Goal: Navigation & Orientation: Find specific page/section

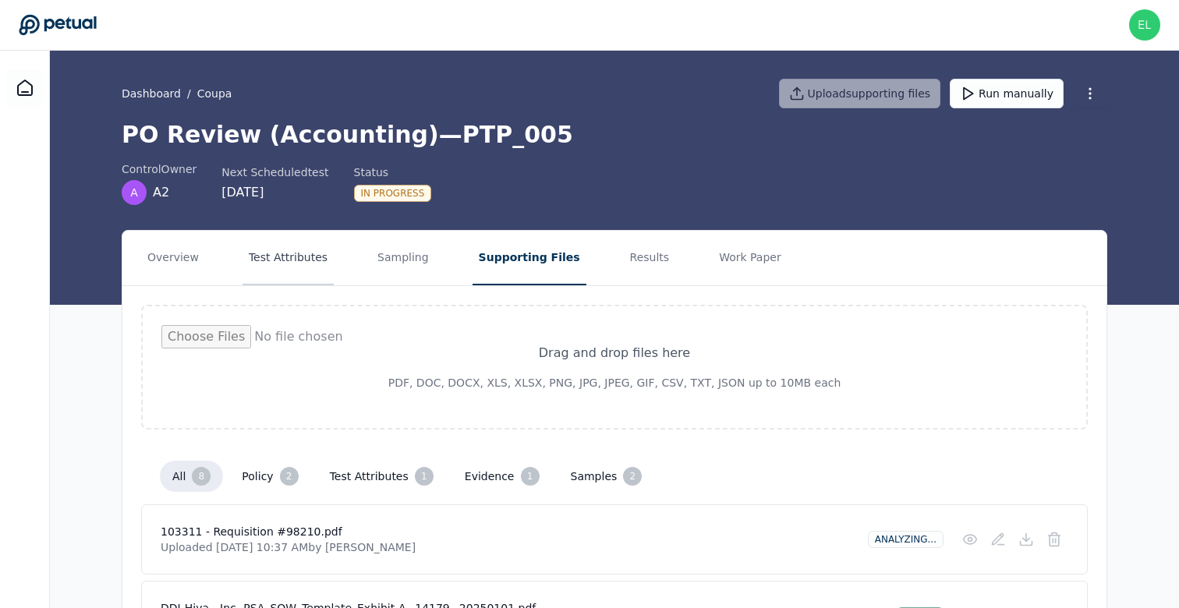
click at [282, 279] on button "Test Attributes" at bounding box center [287, 258] width 91 height 55
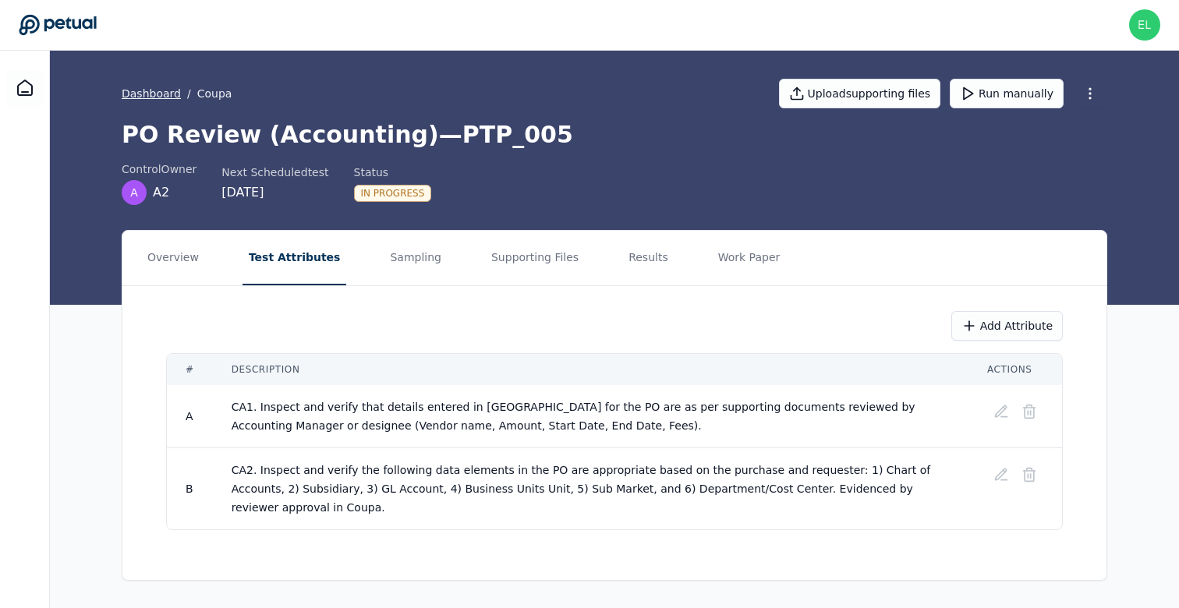
click at [144, 91] on link "Dashboard" at bounding box center [151, 94] width 59 height 16
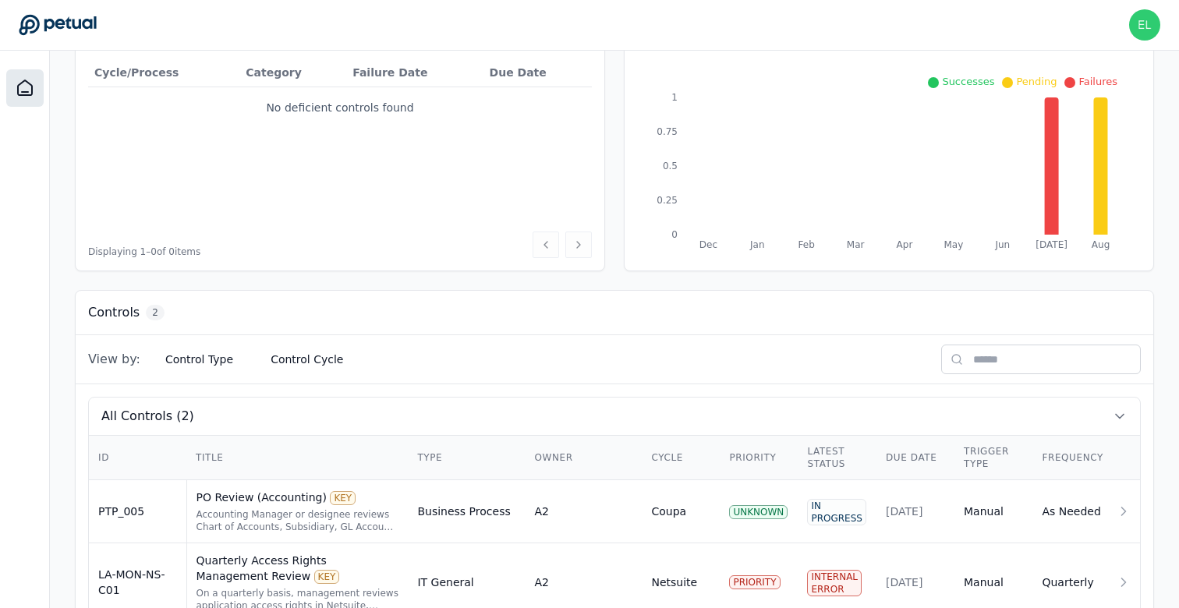
scroll to position [252, 0]
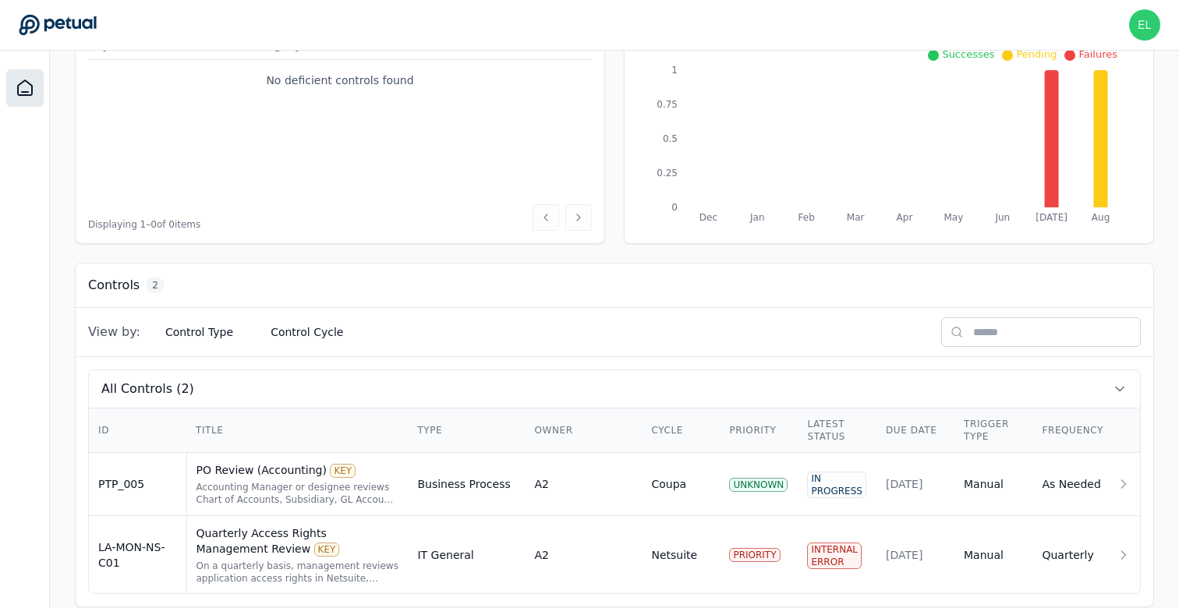
scroll to position [252, 0]
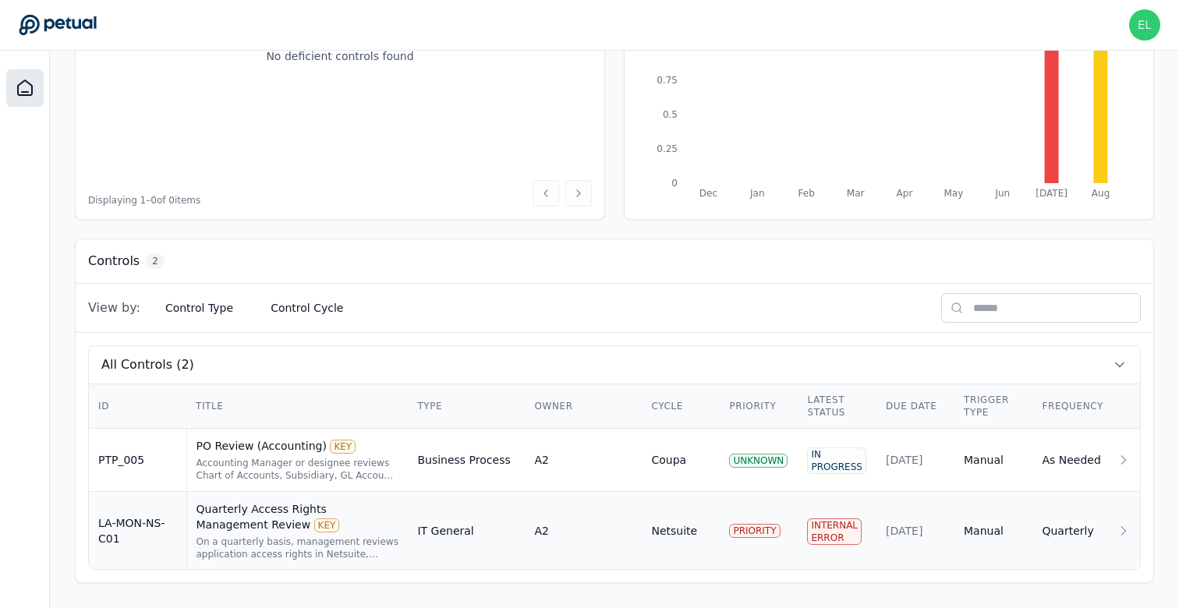
click at [281, 554] on div "On a quarterly basis, management reviews application access rights in Netsuite,…" at bounding box center [297, 548] width 203 height 25
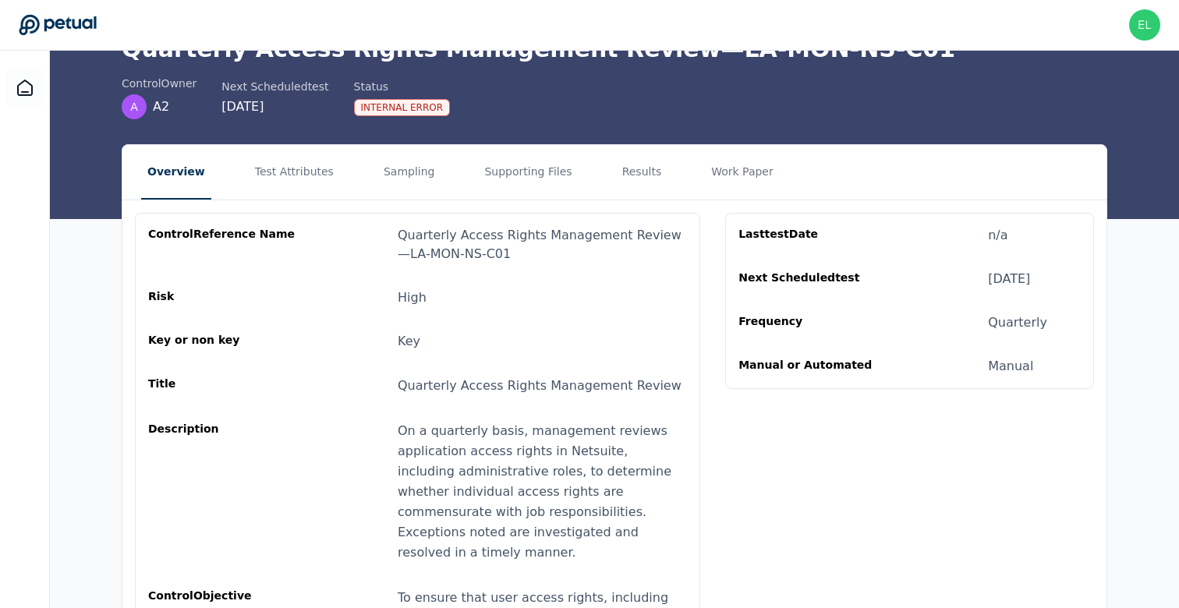
scroll to position [90, 0]
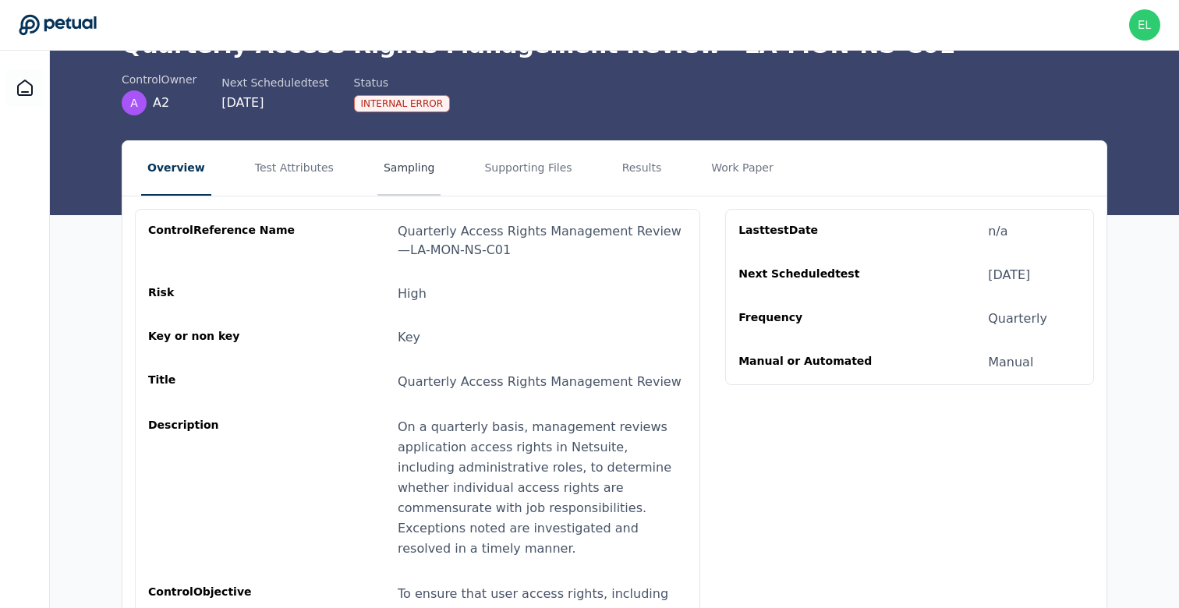
click at [377, 166] on button "Sampling" at bounding box center [409, 168] width 64 height 55
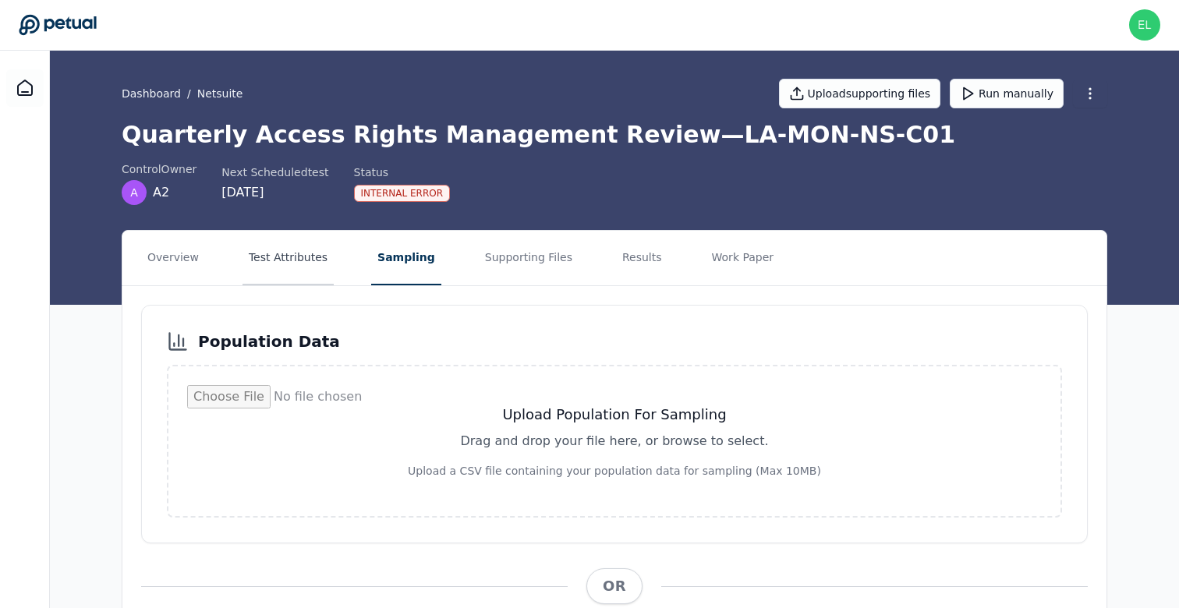
click at [308, 259] on button "Test Attributes" at bounding box center [287, 258] width 91 height 55
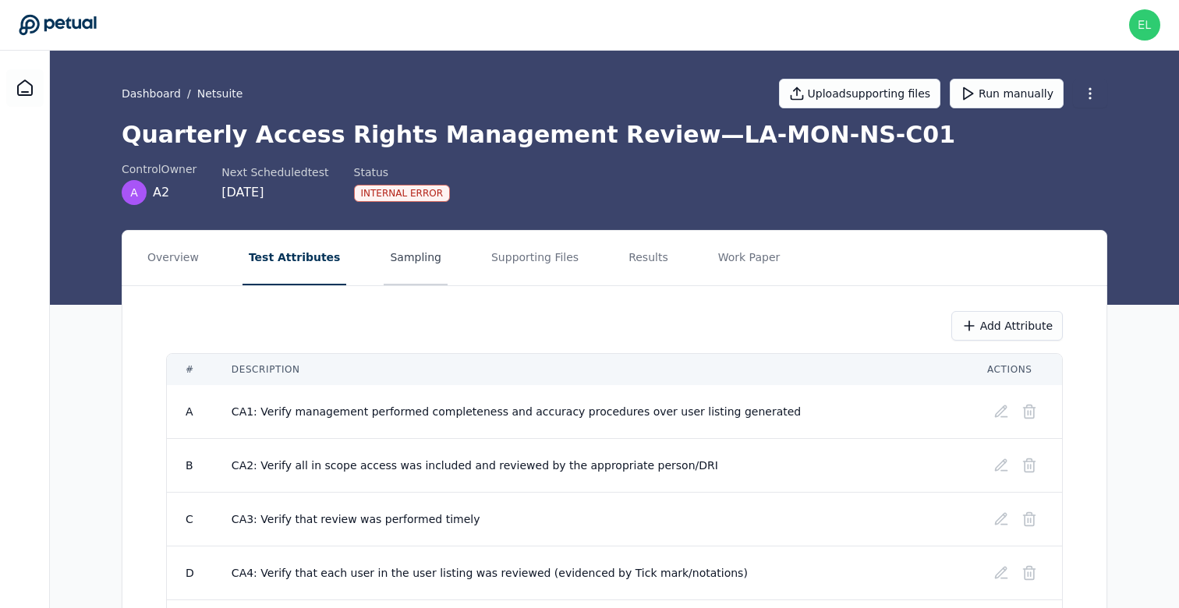
click at [389, 251] on button "Sampling" at bounding box center [416, 258] width 64 height 55
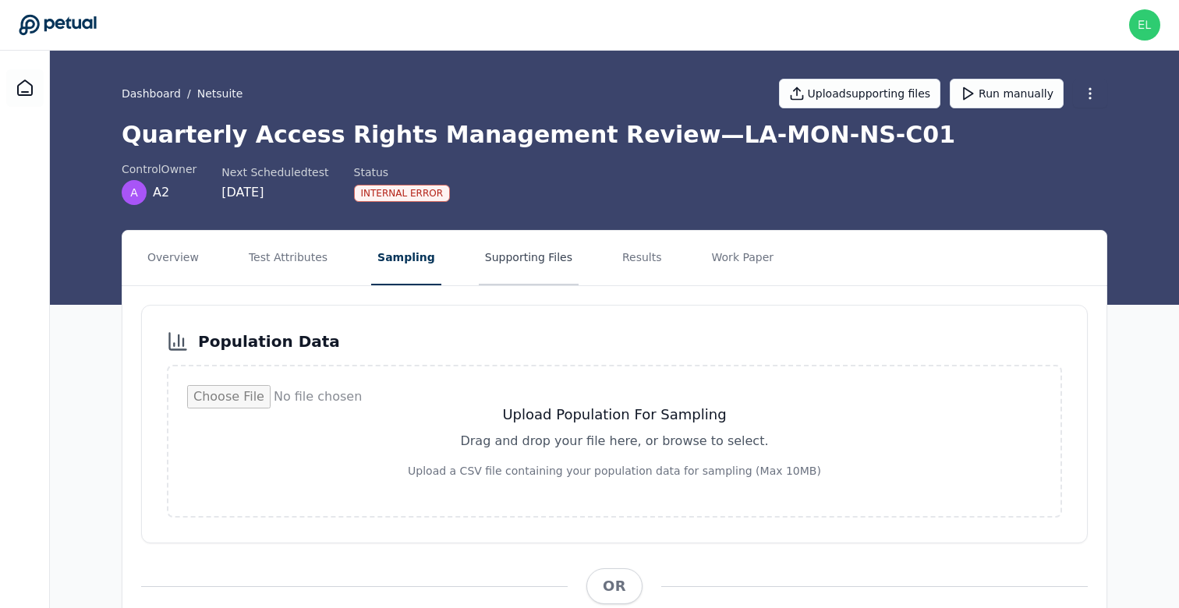
click at [496, 266] on button "Supporting Files" at bounding box center [529, 258] width 100 height 55
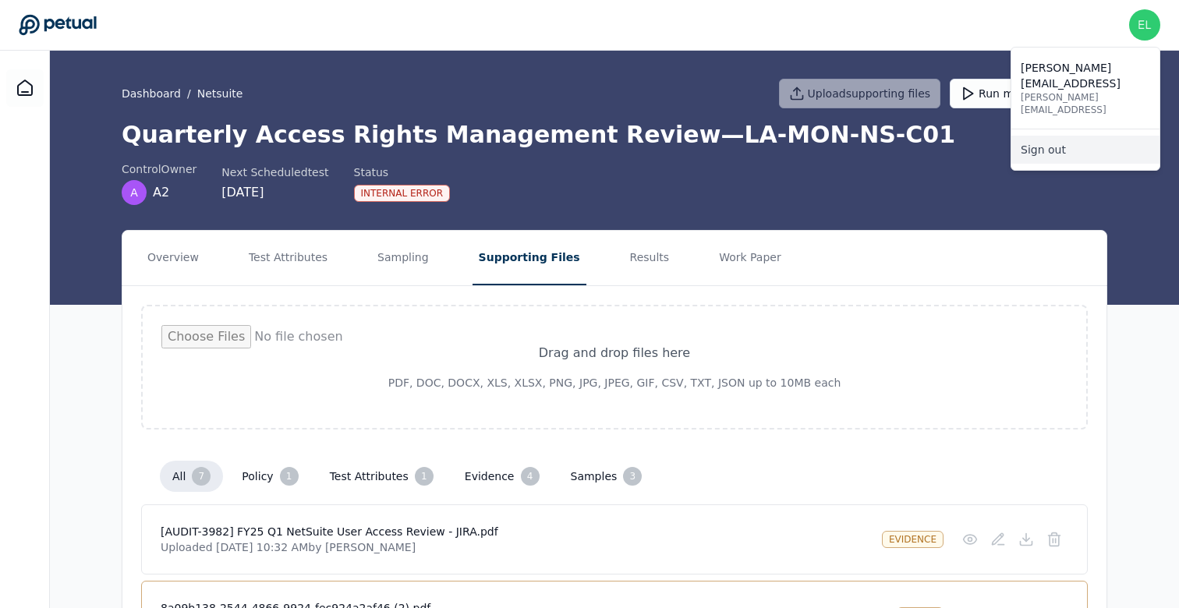
click at [1099, 136] on link "Sign out" at bounding box center [1085, 150] width 148 height 28
